Goal: Task Accomplishment & Management: Manage account settings

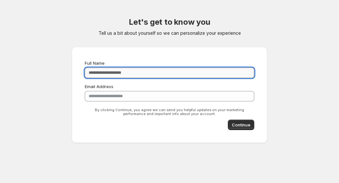
click at [143, 73] on input "Full Name" at bounding box center [169, 73] width 169 height 10
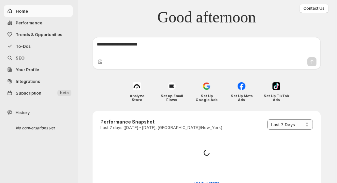
select select "*********"
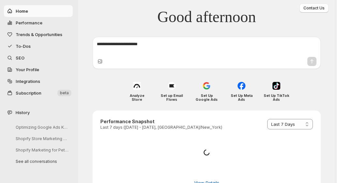
scroll to position [1, 0]
click at [49, 81] on span "Integrations" at bounding box center [44, 81] width 56 height 7
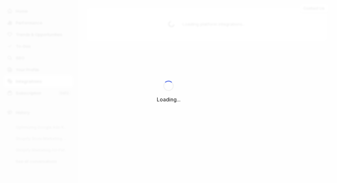
scroll to position [0, 0]
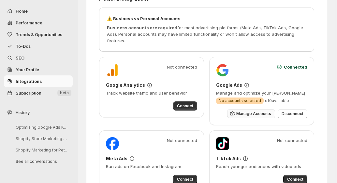
scroll to position [24, 0]
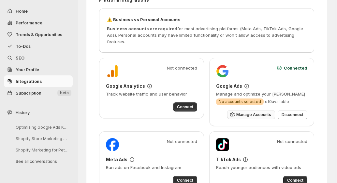
click at [227, 120] on button "Manage Accounts" at bounding box center [251, 114] width 48 height 9
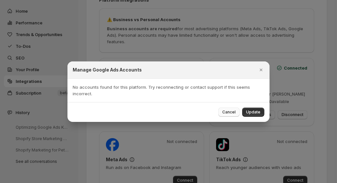
click at [227, 113] on span "Cancel" at bounding box center [228, 112] width 13 height 5
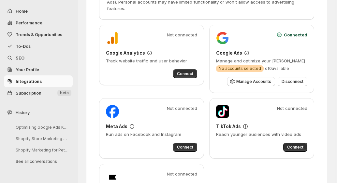
scroll to position [80, 0]
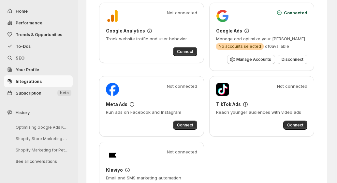
click at [163, 71] on div "Not connected Google Analytics Track website traffic and user behavior Connect" at bounding box center [151, 37] width 105 height 68
